Goal: Task Accomplishment & Management: Use online tool/utility

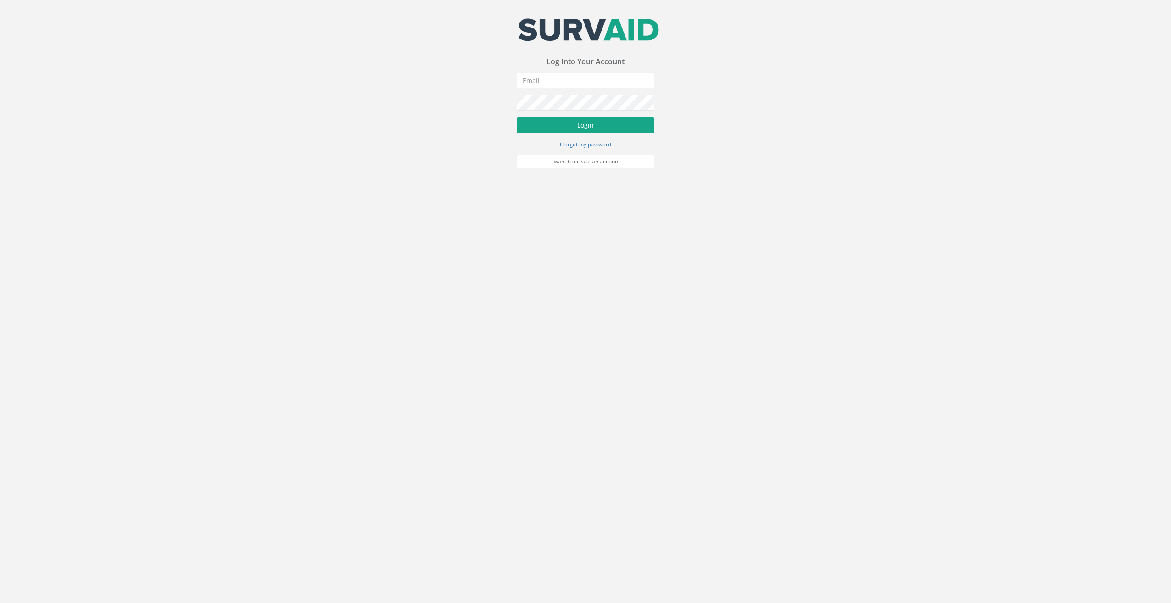
type input "[EMAIL_ADDRESS][DOMAIN_NAME]"
click at [557, 126] on button "Login" at bounding box center [586, 125] width 138 height 16
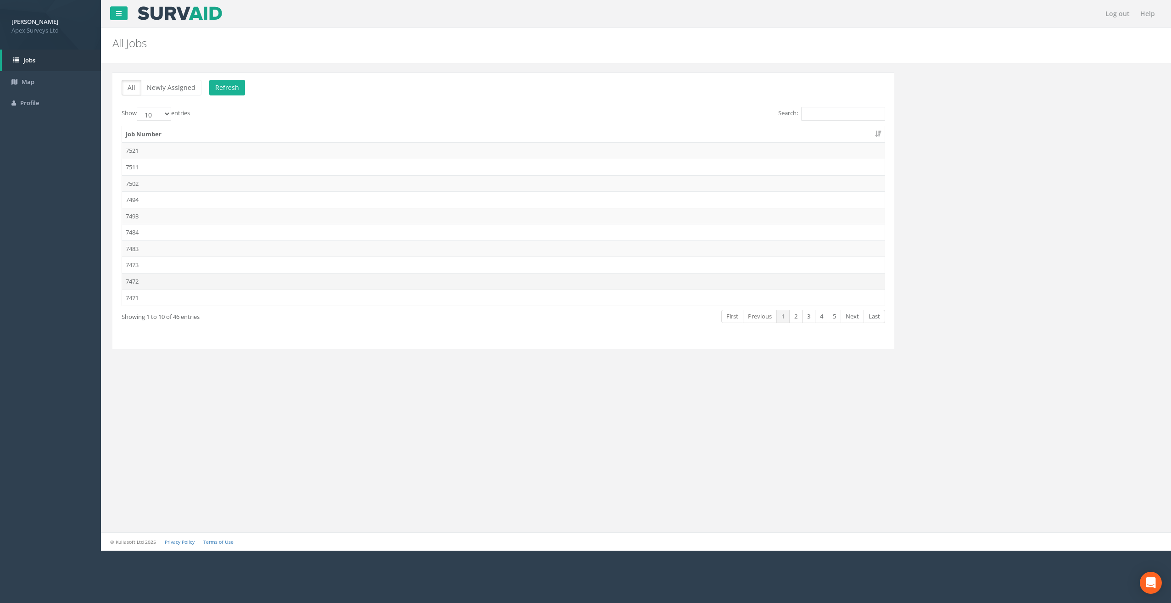
click at [147, 277] on td "7472" at bounding box center [503, 281] width 763 height 17
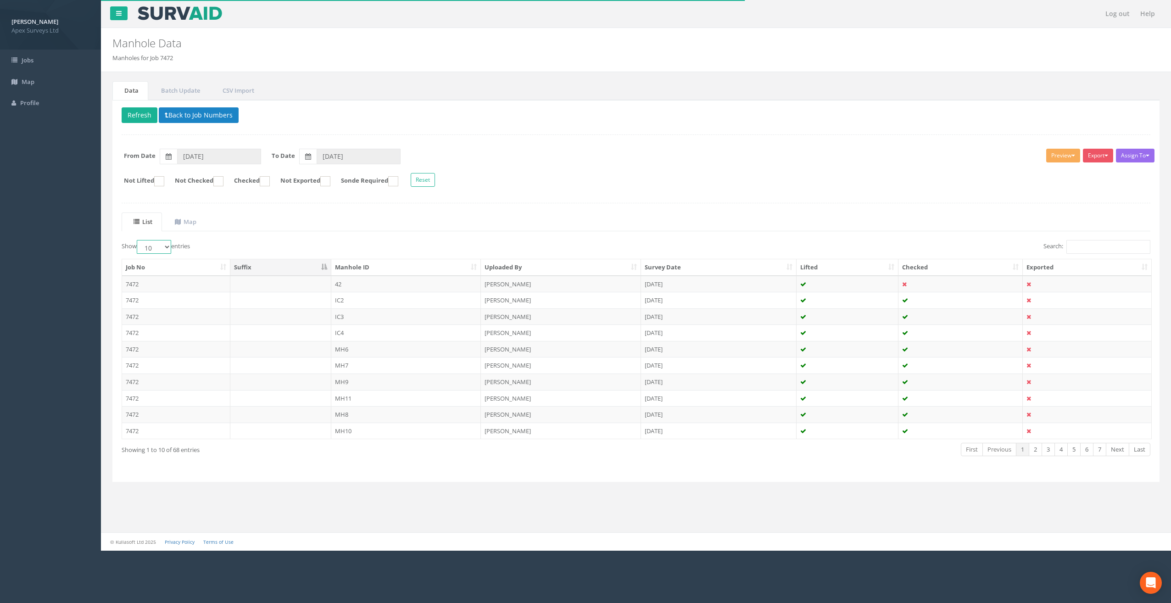
click at [165, 247] on select "10 25 50 100" at bounding box center [154, 247] width 34 height 14
select select "50"
click at [138, 240] on select "10 25 50 100" at bounding box center [154, 247] width 34 height 14
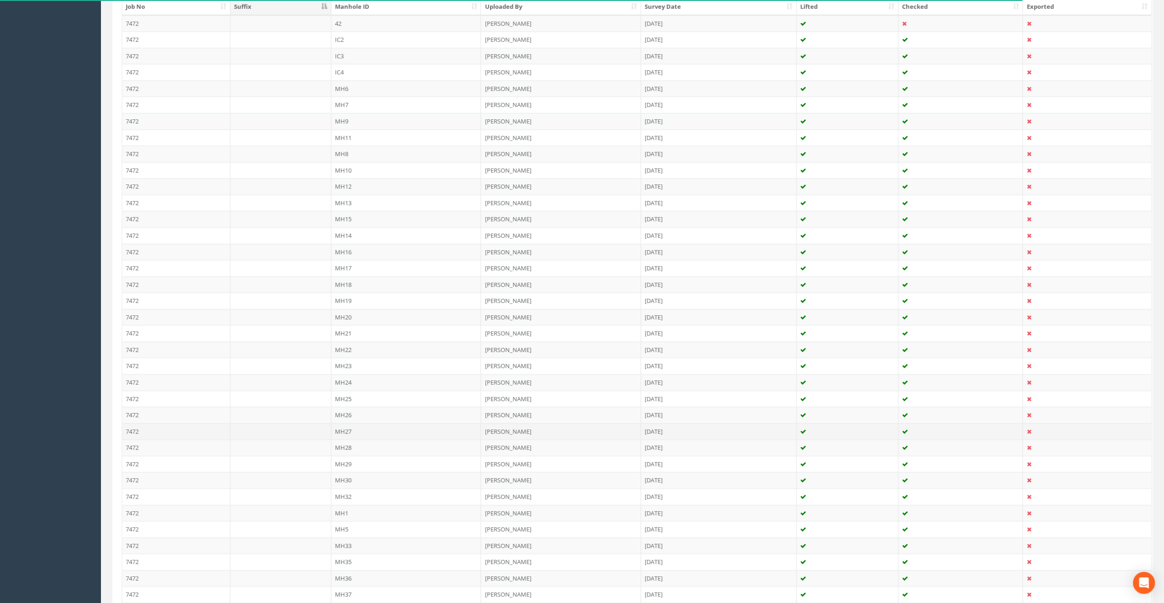
scroll to position [275, 0]
click at [343, 494] on td "MH1" at bounding box center [406, 498] width 150 height 17
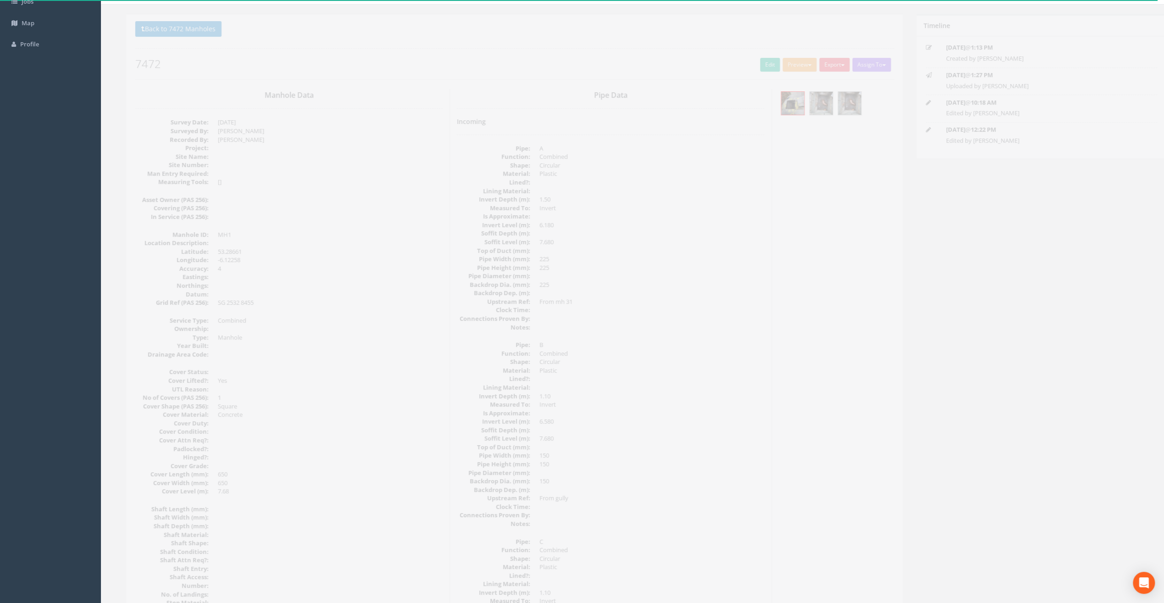
scroll to position [0, 0]
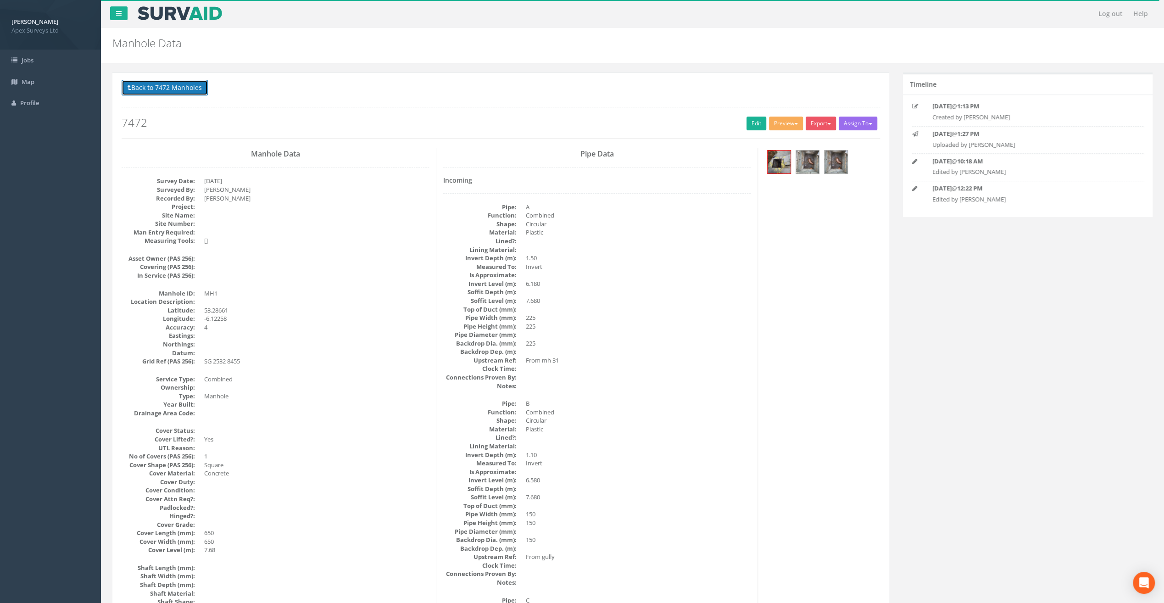
click at [174, 92] on button "Back to 7472 Manholes" at bounding box center [165, 88] width 86 height 16
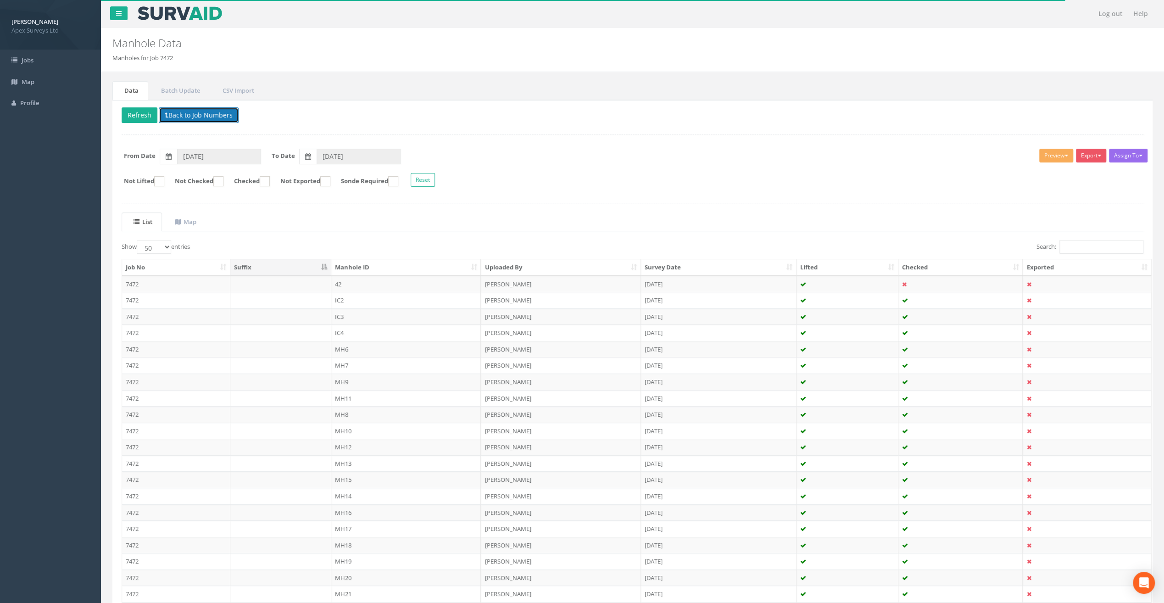
click at [195, 108] on button "Back to Job Numbers" at bounding box center [199, 115] width 80 height 16
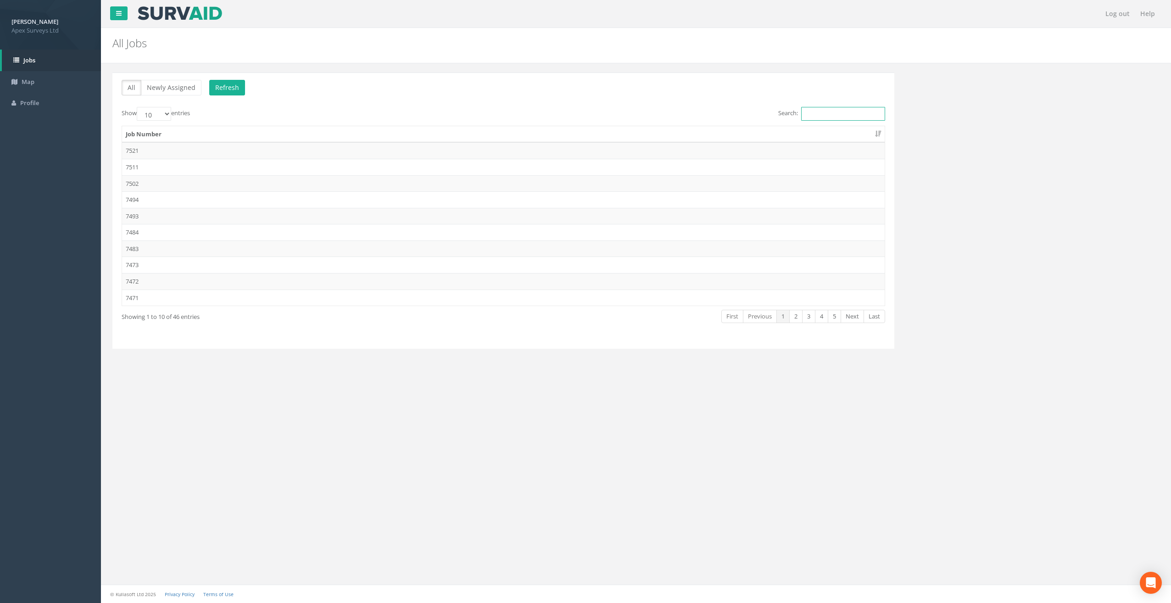
click at [831, 116] on input "Search:" at bounding box center [843, 114] width 84 height 14
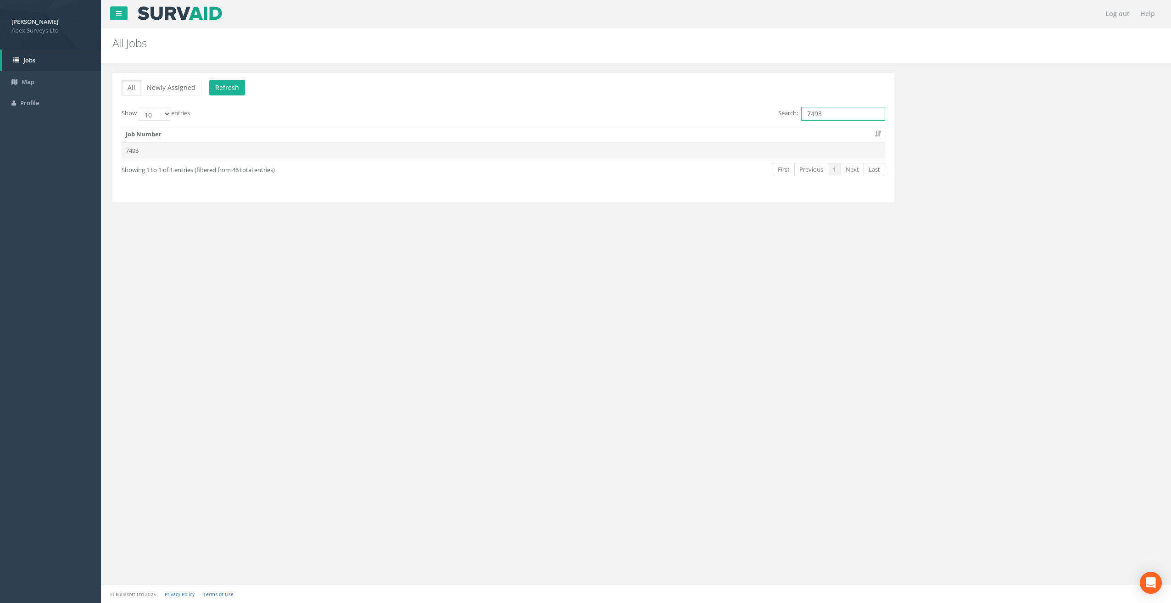
type input "7493"
click at [155, 148] on td "7493" at bounding box center [503, 150] width 763 height 17
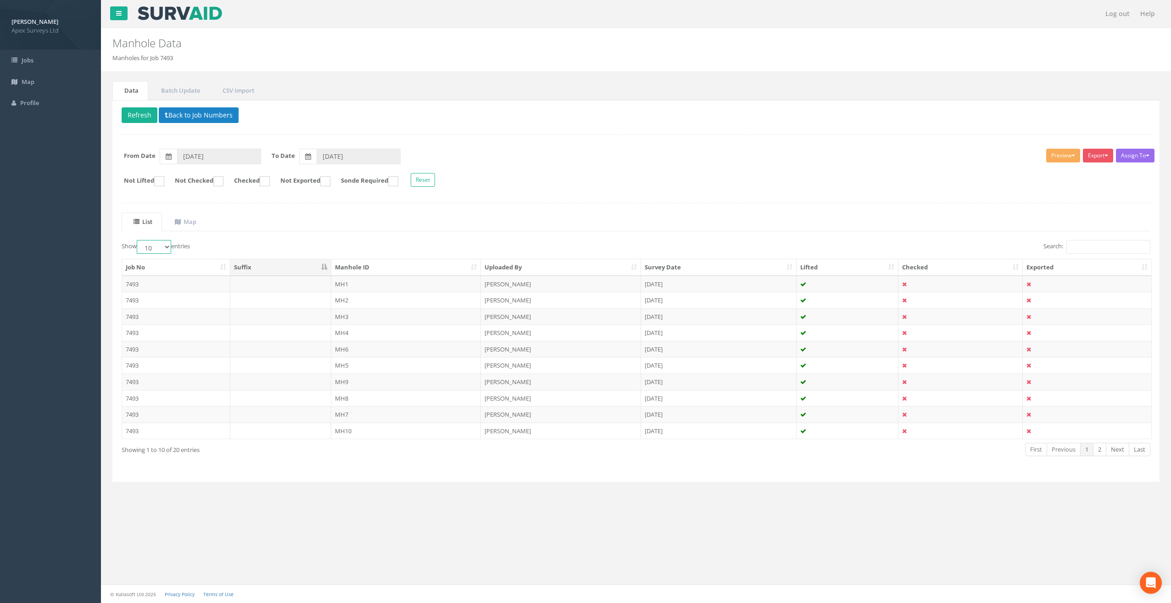
click at [171, 243] on select "10 25 50 100" at bounding box center [154, 247] width 34 height 14
select select "25"
click at [138, 240] on select "10 25 50 100" at bounding box center [154, 247] width 34 height 14
